Goal: Task Accomplishment & Management: Manage account settings

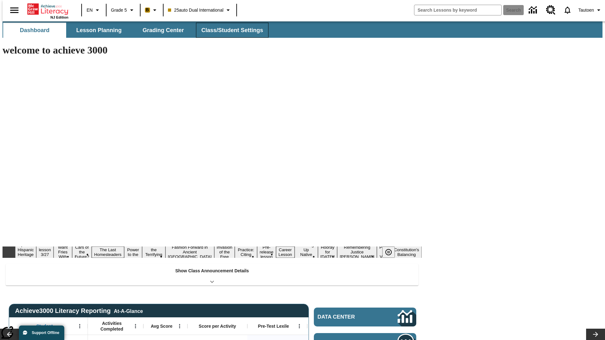
click at [229, 30] on button "Class/Student Settings" at bounding box center [232, 30] width 72 height 15
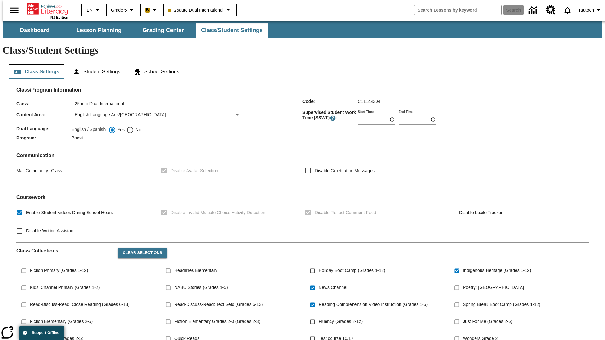
click at [34, 64] on button "Class Settings" at bounding box center [36, 71] width 55 height 15
click at [95, 64] on button "Student Settings" at bounding box center [96, 71] width 58 height 15
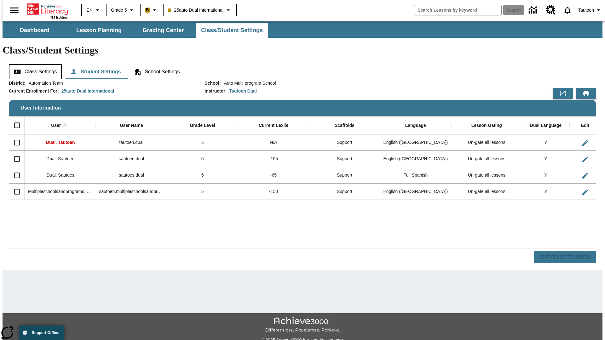
click at [33, 64] on button "Class Settings" at bounding box center [35, 71] width 53 height 15
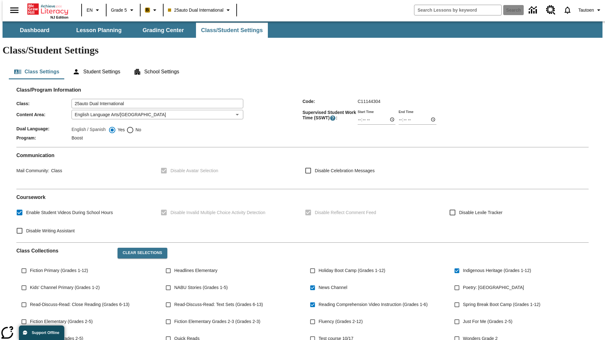
click at [134, 127] on span "No" at bounding box center [137, 130] width 7 height 7
click at [134, 126] on input "No" at bounding box center [130, 130] width 8 height 8
radio input "true"
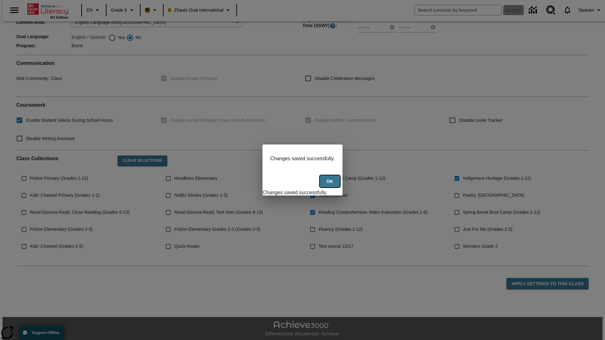
click at [331, 185] on button "Ok" at bounding box center [330, 181] width 20 height 12
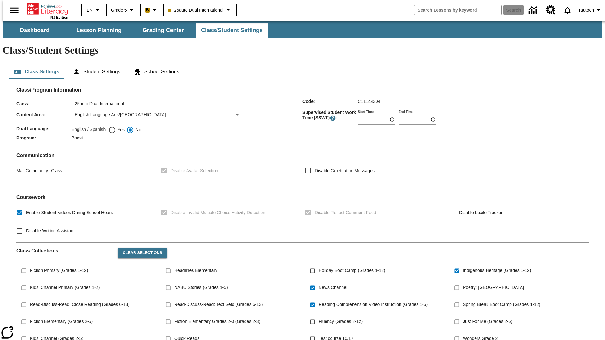
scroll to position [92, 0]
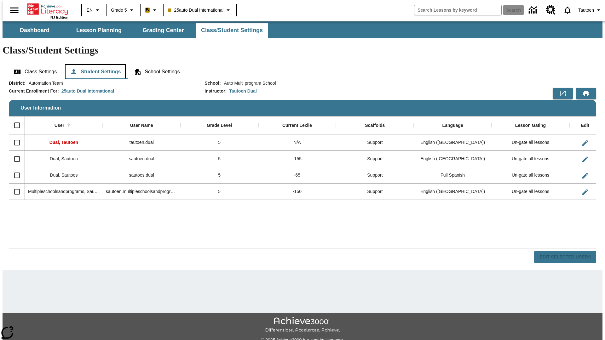
scroll to position [14, 0]
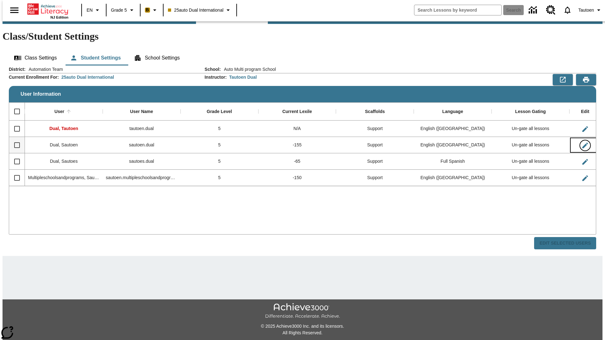
click at [582, 143] on icon "Edit User" at bounding box center [585, 146] width 6 height 6
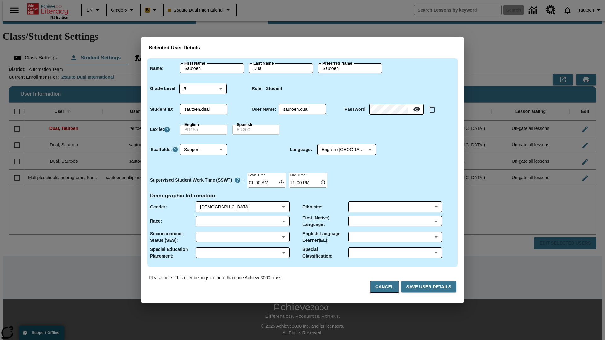
click at [387, 287] on button "Cancel" at bounding box center [384, 287] width 28 height 12
click at [33, 50] on button "Class Settings" at bounding box center [35, 57] width 53 height 15
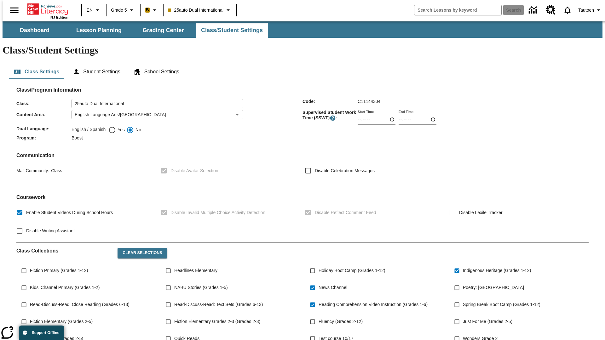
click at [117, 127] on span "Yes" at bounding box center [120, 130] width 9 height 7
click at [116, 126] on input "Yes" at bounding box center [112, 130] width 8 height 8
radio input "true"
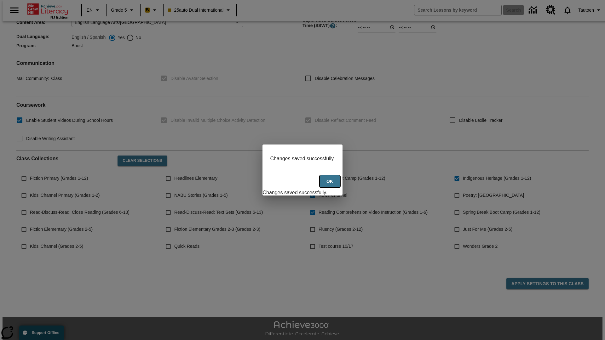
click at [331, 185] on button "Ok" at bounding box center [330, 181] width 20 height 12
